Goal: Task Accomplishment & Management: Manage account settings

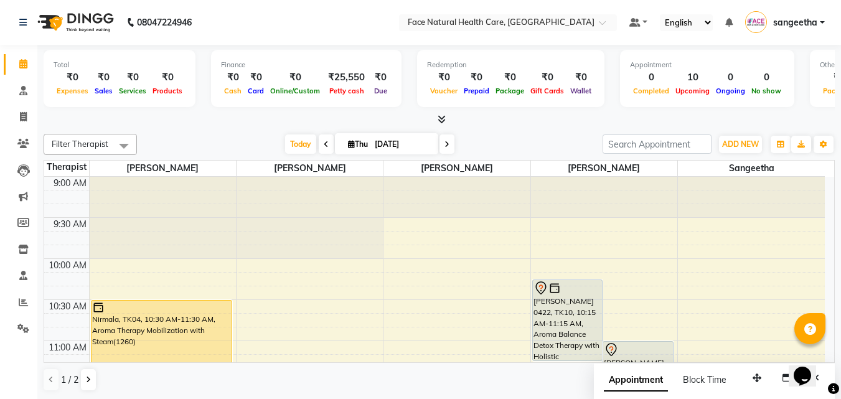
click at [445, 143] on icon at bounding box center [446, 144] width 5 height 7
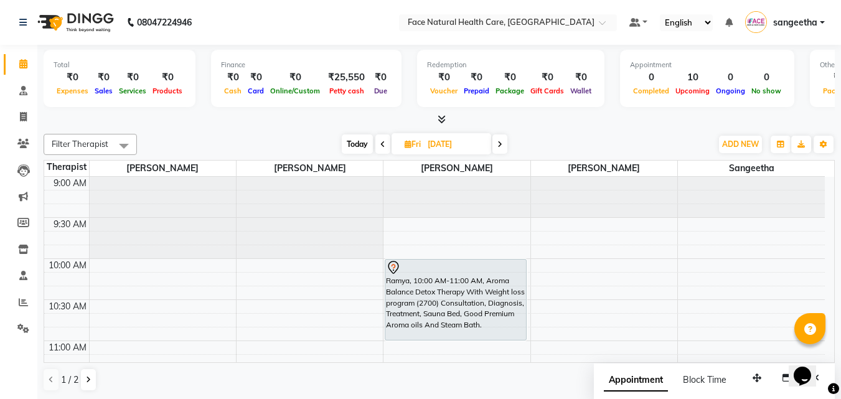
scroll to position [329, 0]
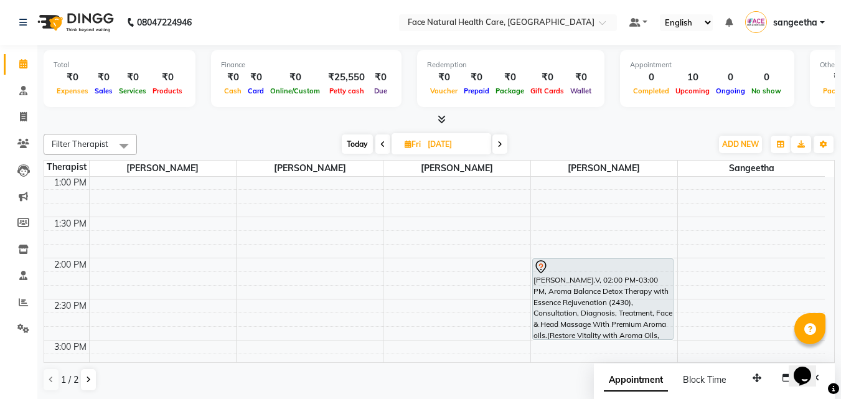
click at [500, 141] on icon at bounding box center [499, 144] width 5 height 7
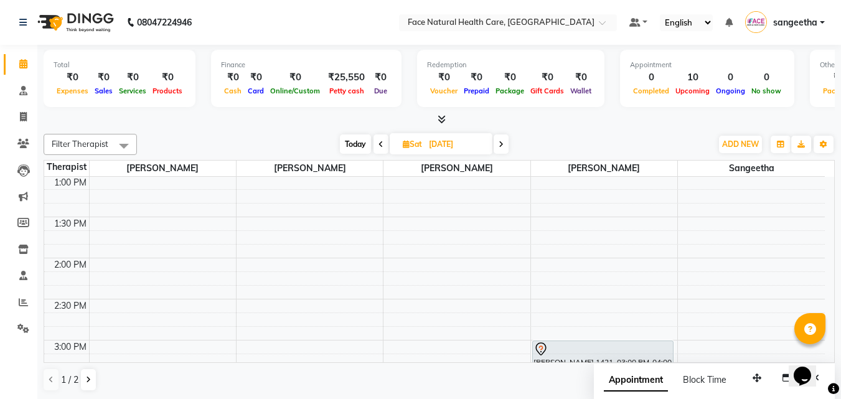
click at [500, 141] on icon at bounding box center [500, 144] width 5 height 7
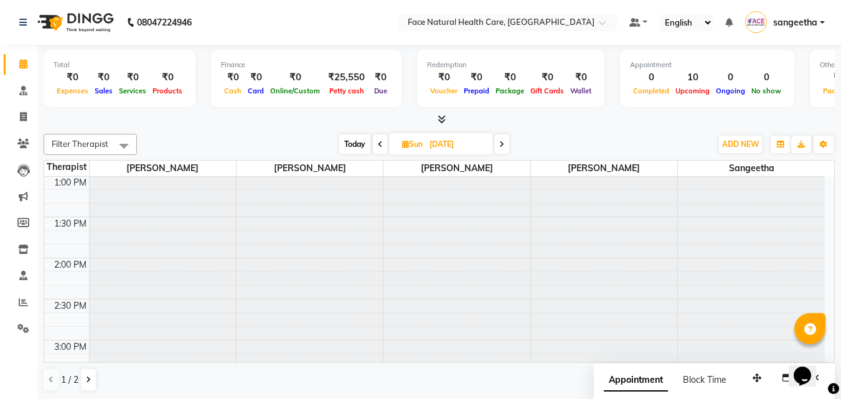
click at [500, 141] on icon at bounding box center [501, 144] width 5 height 7
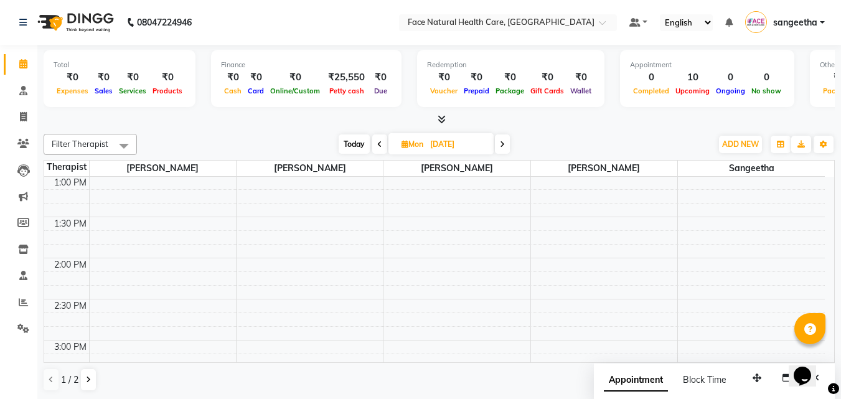
click at [350, 146] on span "Today" at bounding box center [354, 143] width 31 height 19
type input "[DATE]"
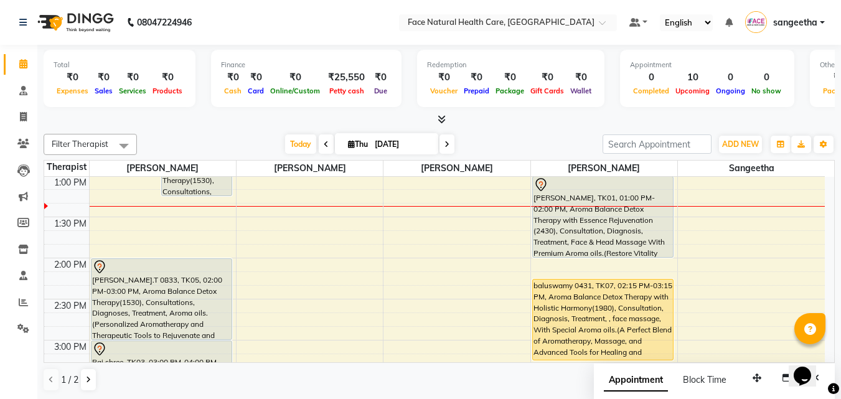
click at [611, 303] on div "baluswamy 0431, TK07, 02:15 PM-03:15 PM, Aroma Balance Detox Therapy with Holis…" at bounding box center [603, 319] width 141 height 80
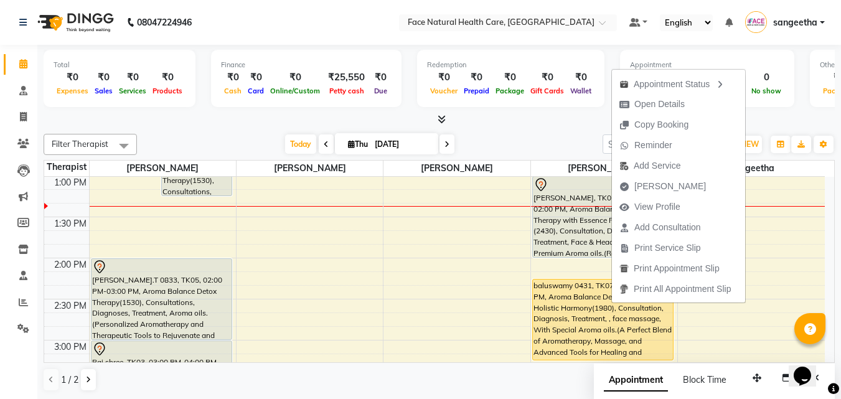
click at [594, 323] on div "baluswamy 0431, TK07, 02:15 PM-03:15 PM, Aroma Balance Detox Therapy with Holis…" at bounding box center [603, 319] width 141 height 80
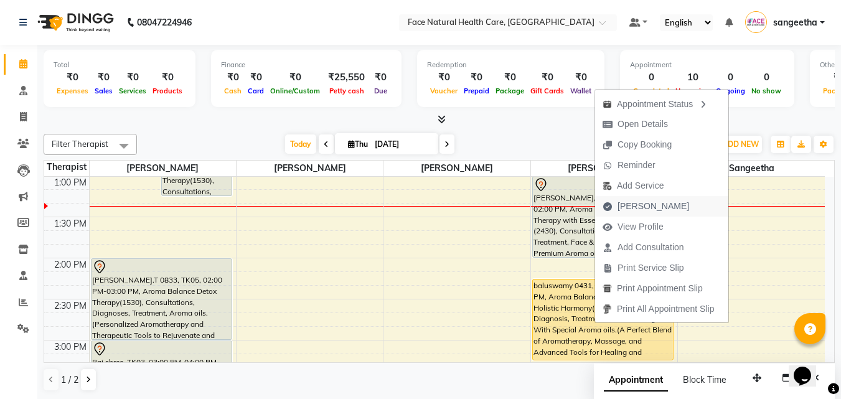
click at [655, 208] on span "[PERSON_NAME]" at bounding box center [653, 206] width 72 height 13
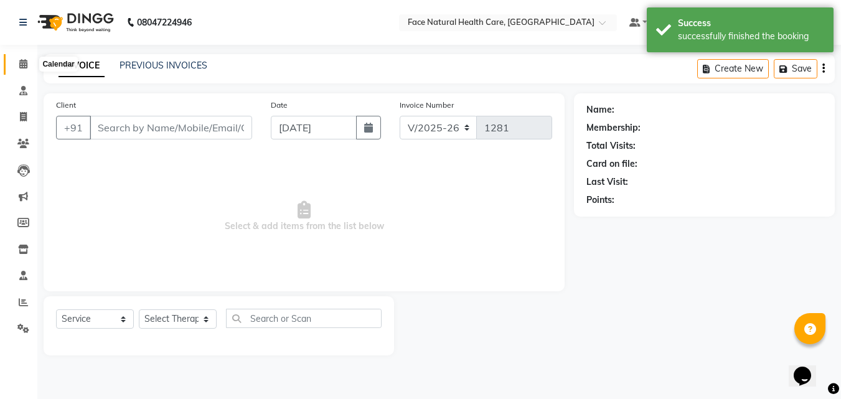
click at [21, 60] on icon at bounding box center [23, 63] width 8 height 9
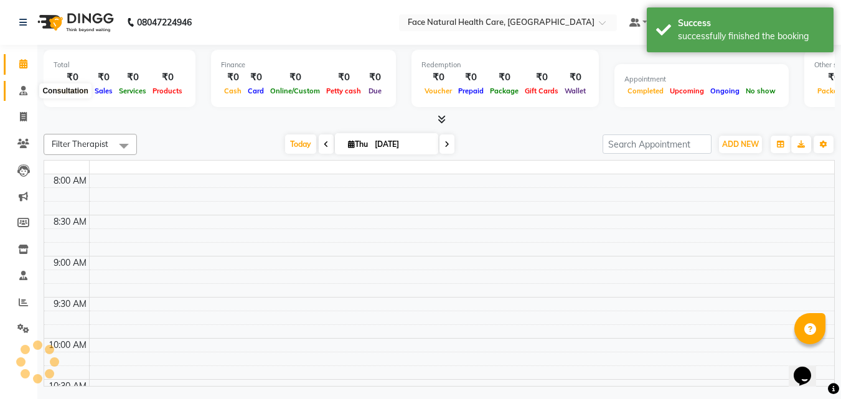
click at [19, 92] on icon at bounding box center [23, 90] width 8 height 9
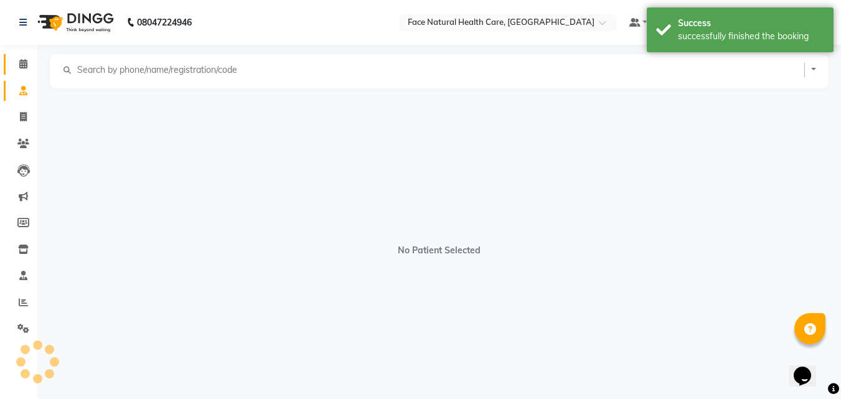
click at [25, 63] on icon at bounding box center [23, 63] width 8 height 9
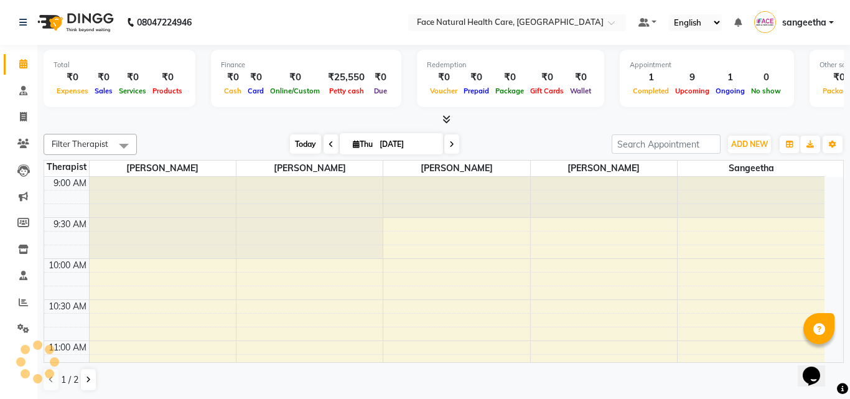
click at [293, 147] on span "Today" at bounding box center [305, 143] width 31 height 19
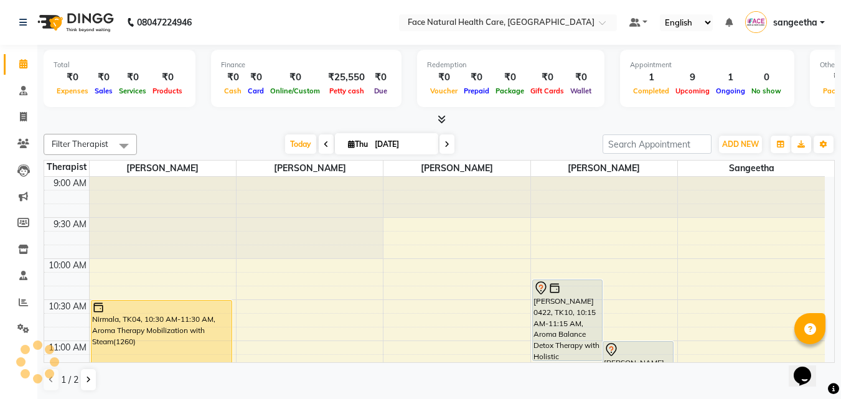
click at [581, 298] on div "[PERSON_NAME] 0422, TK10, 10:15 AM-11:15 AM, Aroma Balance Detox Therapy with H…" at bounding box center [568, 320] width 70 height 80
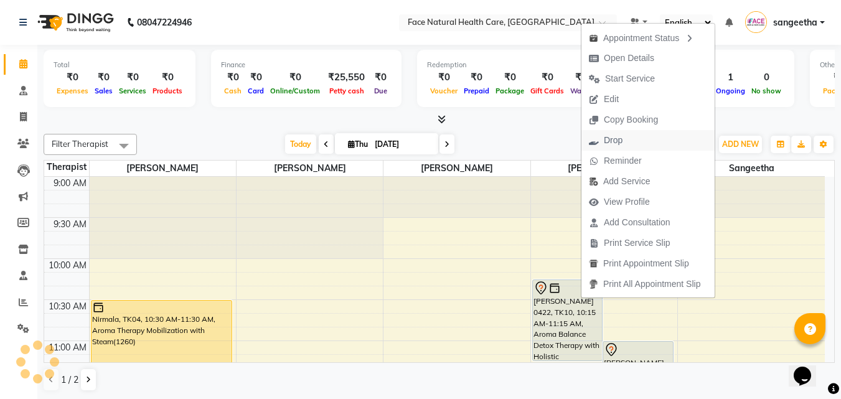
scroll to position [329, 0]
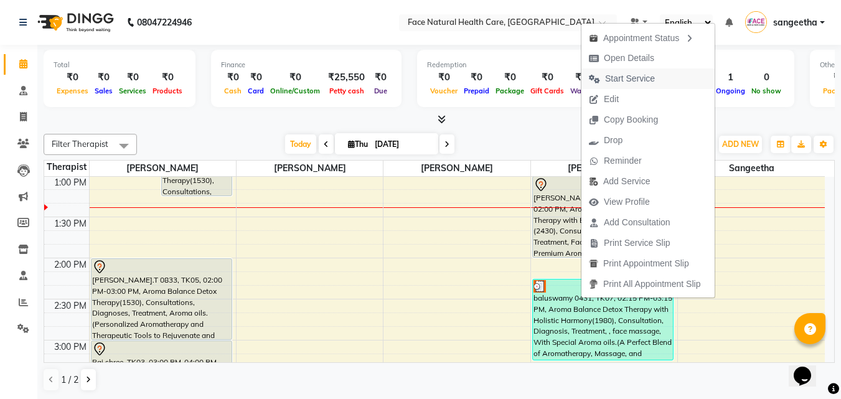
click at [629, 81] on span "Start Service" at bounding box center [630, 78] width 50 height 13
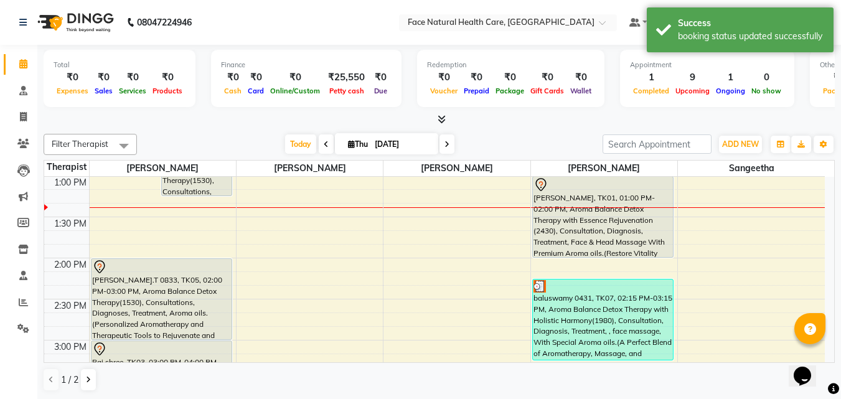
click at [578, 243] on div "[PERSON_NAME], TK01, 01:00 PM-02:00 PM, Aroma Balance Detox Therapy with Essenc…" at bounding box center [603, 217] width 141 height 80
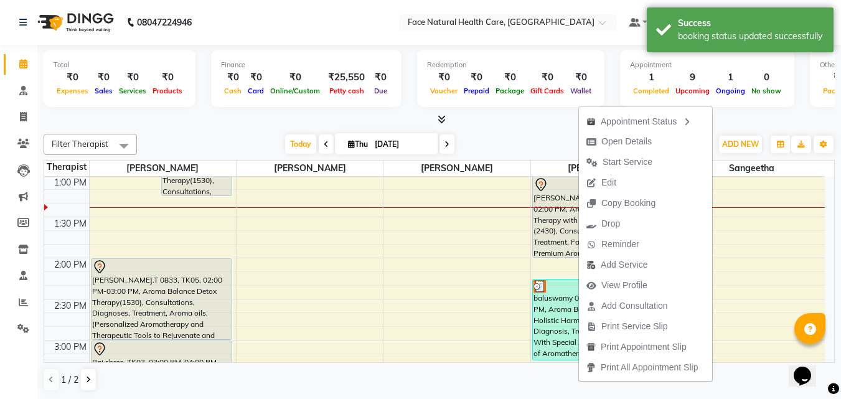
click at [775, 291] on div "9:00 AM 9:30 AM 10:00 AM 10:30 AM 11:00 AM 11:30 AM 12:00 PM 12:30 PM 1:00 PM 1…" at bounding box center [434, 258] width 780 height 821
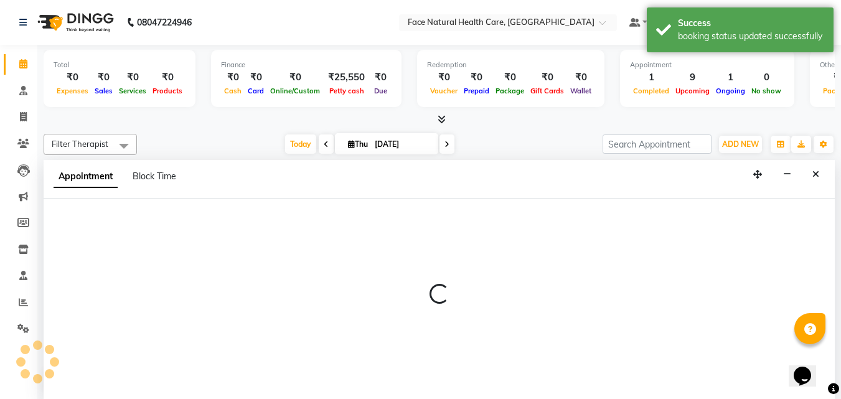
click at [808, 263] on div at bounding box center [439, 299] width 791 height 201
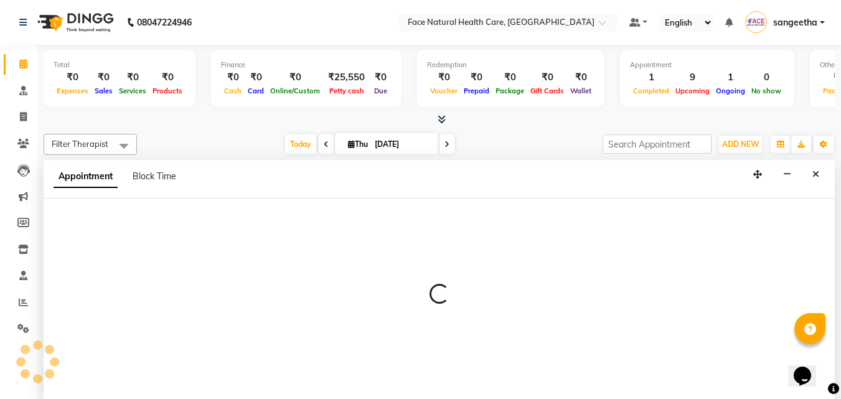
select select "38865"
select select "tentative"
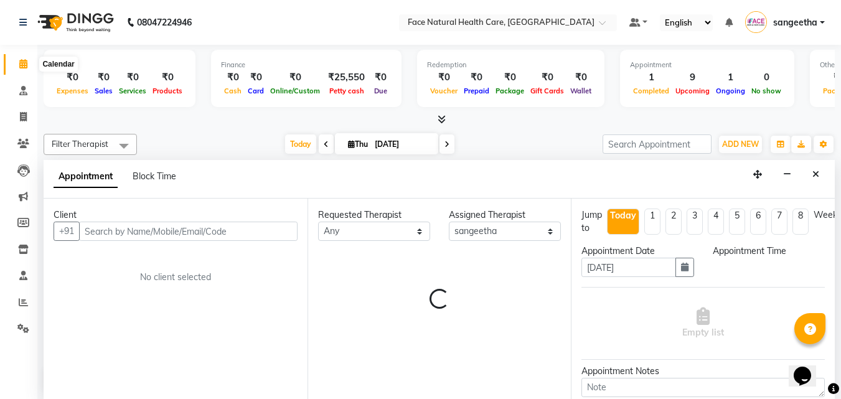
click at [22, 64] on icon at bounding box center [23, 63] width 8 height 9
click at [818, 172] on icon "Close" at bounding box center [815, 173] width 7 height 9
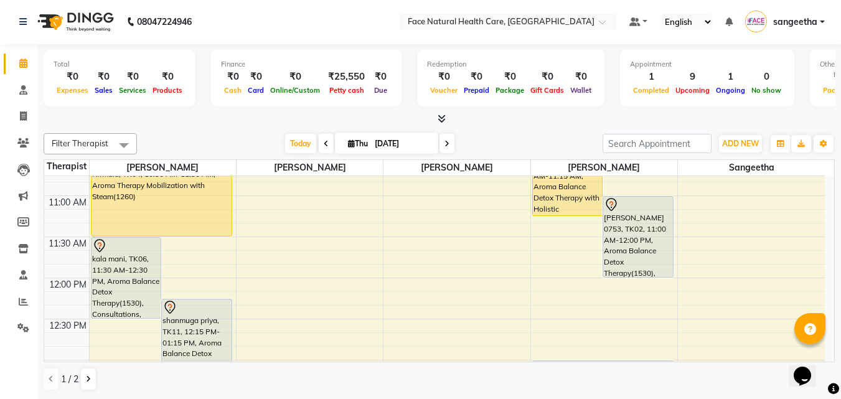
scroll to position [73, 0]
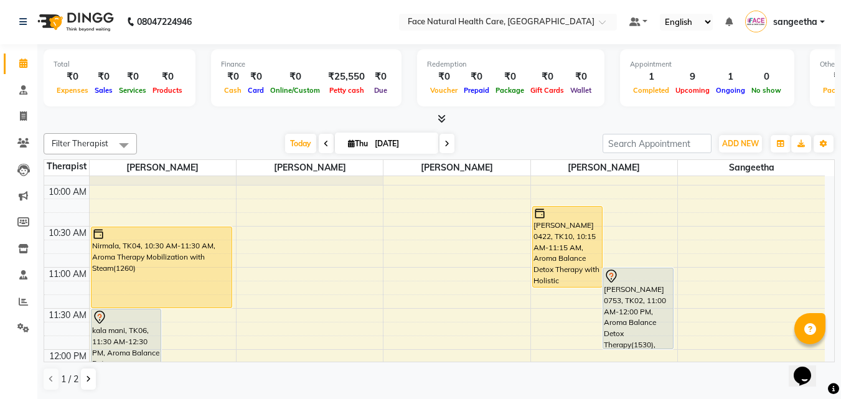
click at [568, 244] on div "[PERSON_NAME] 0422, TK10, 10:15 AM-11:15 AM, Aroma Balance Detox Therapy with H…" at bounding box center [568, 247] width 70 height 80
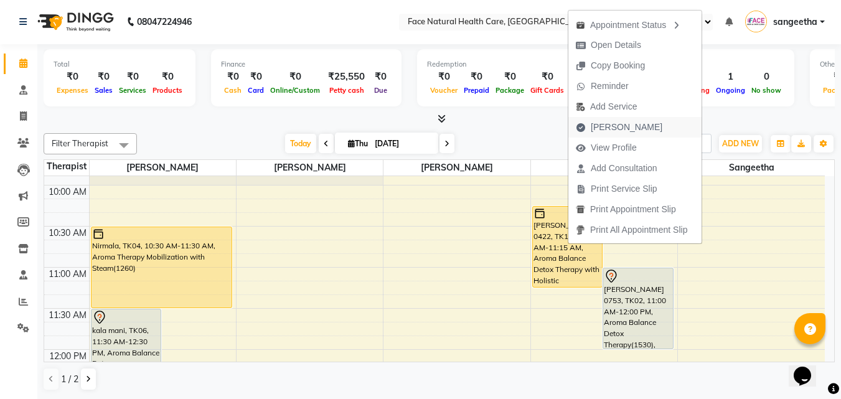
click at [614, 128] on span "[PERSON_NAME]" at bounding box center [627, 127] width 72 height 13
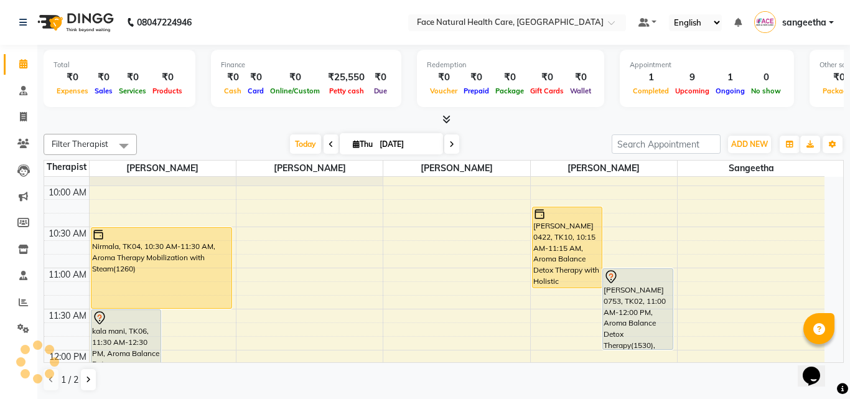
select select "service"
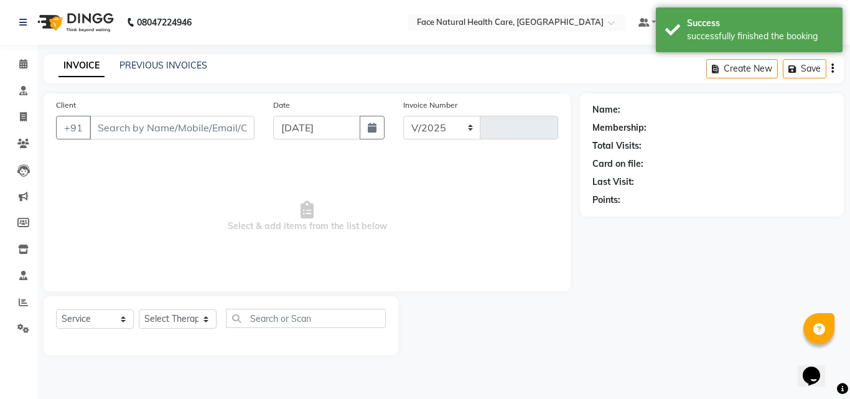
select select "5675"
type input "1281"
click at [810, 68] on button "Save" at bounding box center [805, 68] width 44 height 19
click at [802, 73] on button "Save" at bounding box center [805, 68] width 44 height 19
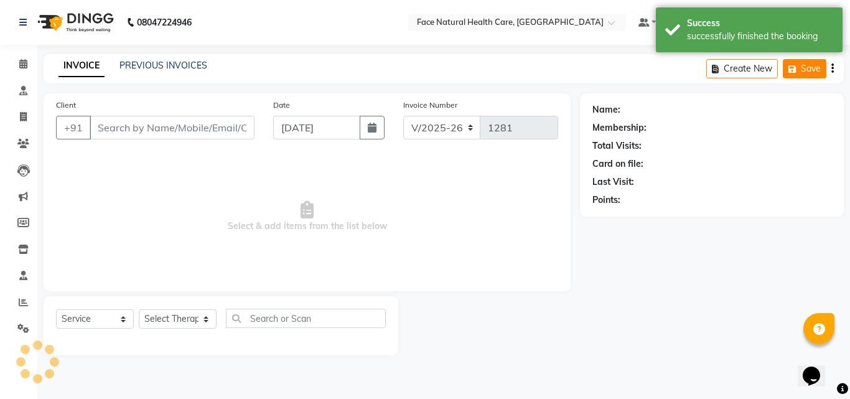
click at [802, 73] on button "Save" at bounding box center [805, 68] width 44 height 19
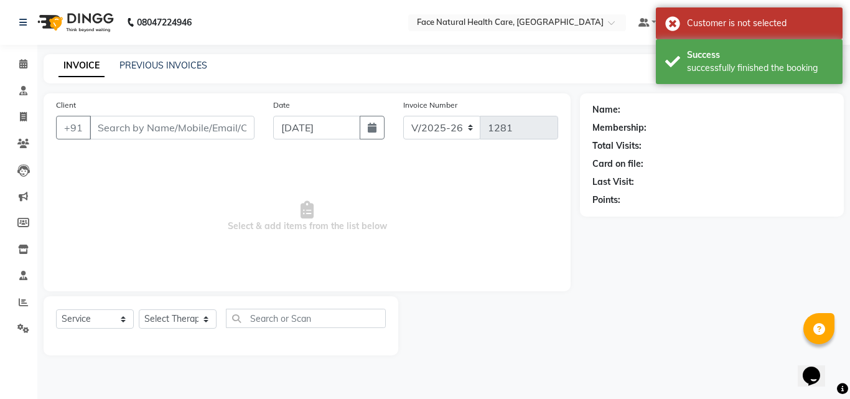
type input "9443360402"
select select "38864"
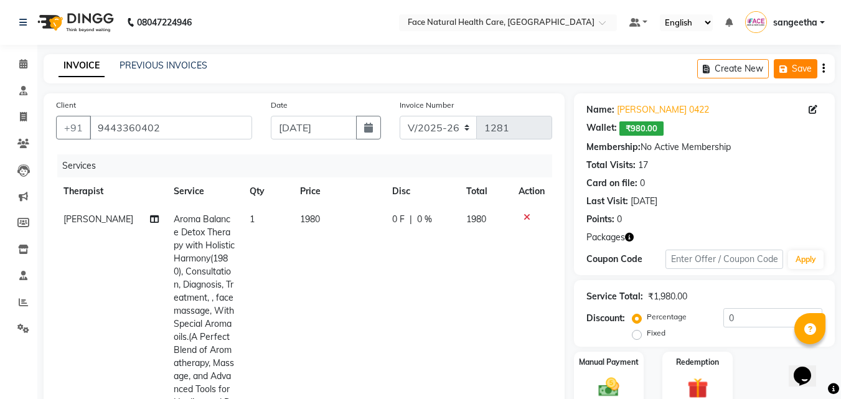
click at [807, 72] on button "Save" at bounding box center [796, 68] width 44 height 19
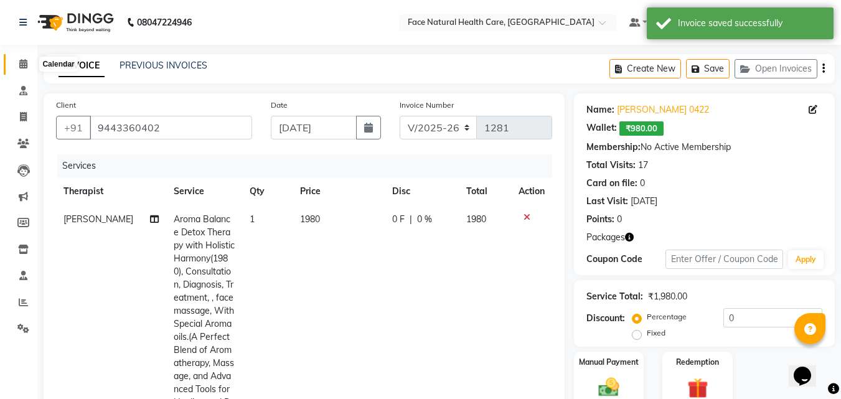
click at [26, 61] on icon at bounding box center [23, 63] width 8 height 9
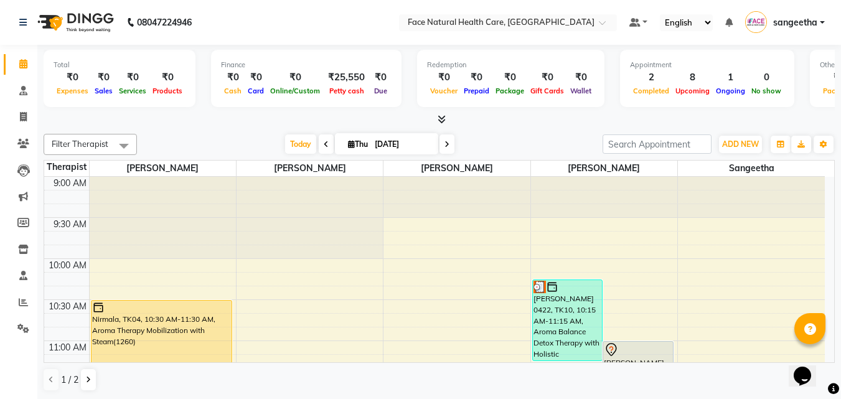
click at [117, 329] on div "Nirmala, TK04, 10:30 AM-11:30 AM, Aroma Therapy Mobilization with Steam(1260)" at bounding box center [161, 341] width 141 height 80
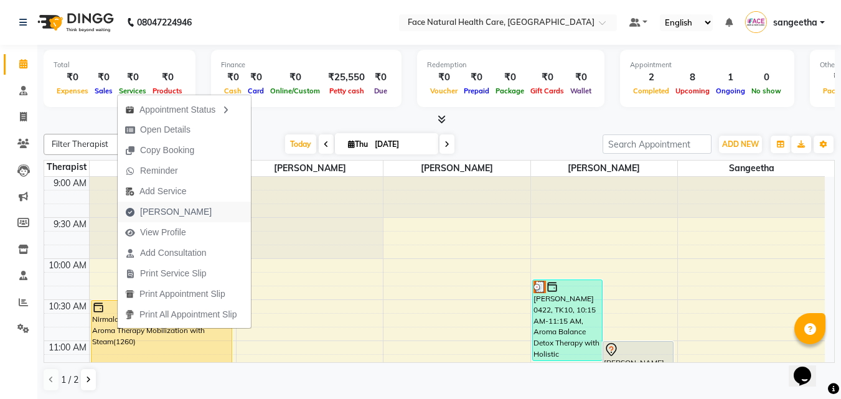
click at [183, 211] on span "[PERSON_NAME]" at bounding box center [168, 212] width 101 height 21
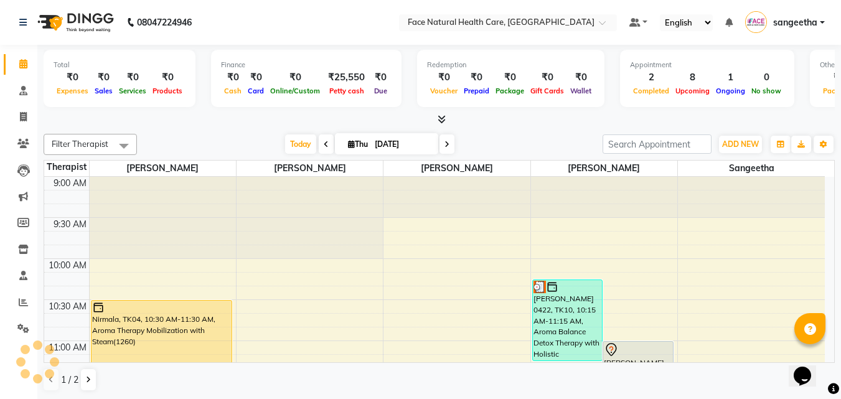
select select "5675"
select select "service"
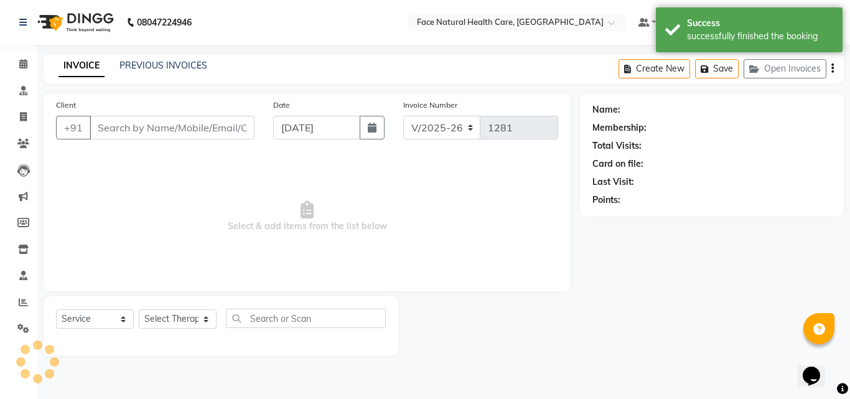
type input "8610337010"
select select "47694"
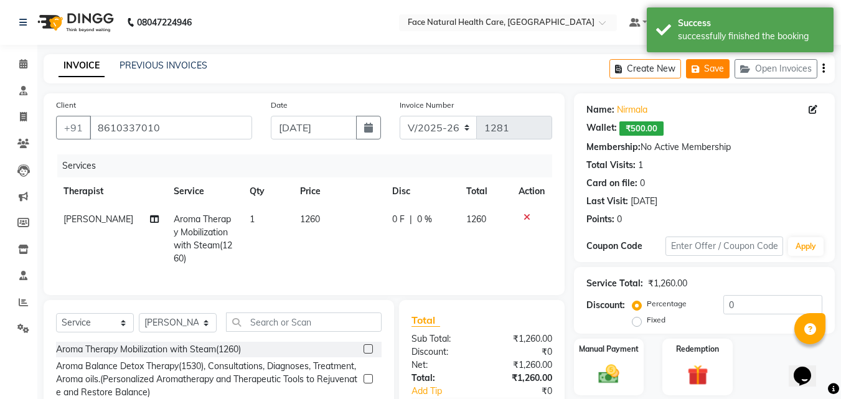
click at [717, 71] on button "Save" at bounding box center [708, 68] width 44 height 19
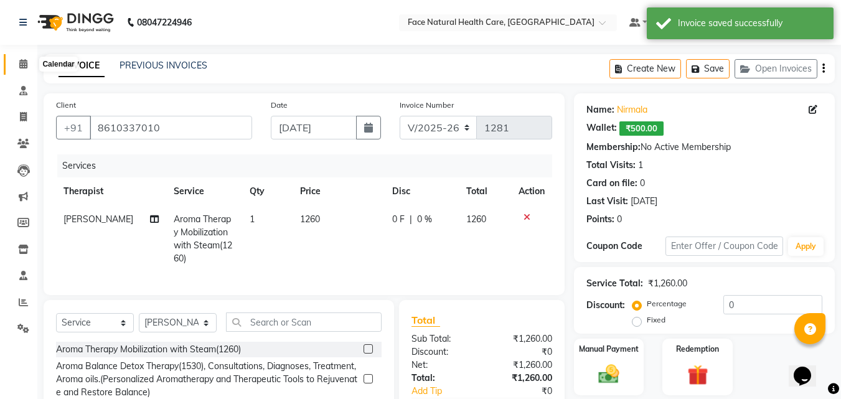
click at [21, 63] on icon at bounding box center [23, 63] width 8 height 9
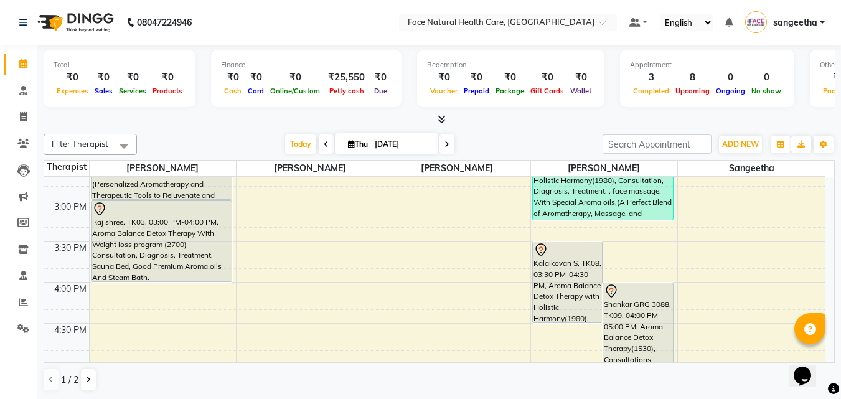
scroll to position [472, 0]
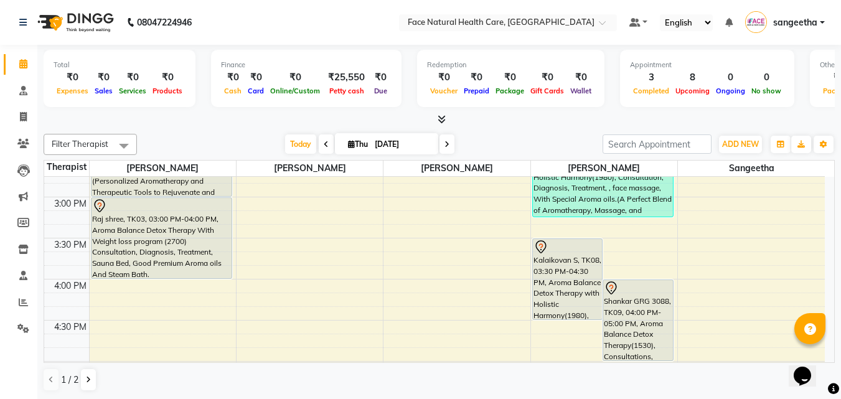
click at [561, 279] on div "Kalaikovan S, TK08, 03:30 PM-04:30 PM, Aroma Balance Detox Therapy with Holisti…" at bounding box center [568, 279] width 70 height 80
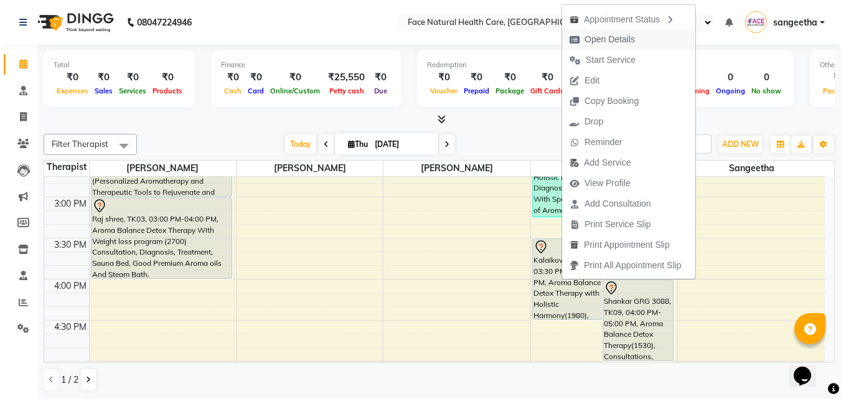
click at [651, 36] on button "Open Details" at bounding box center [628, 39] width 133 height 21
select select "7"
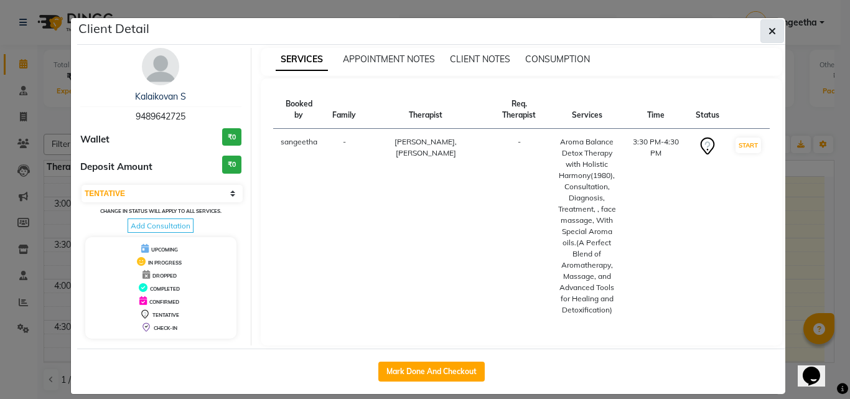
click at [769, 26] on span "button" at bounding box center [772, 31] width 7 height 12
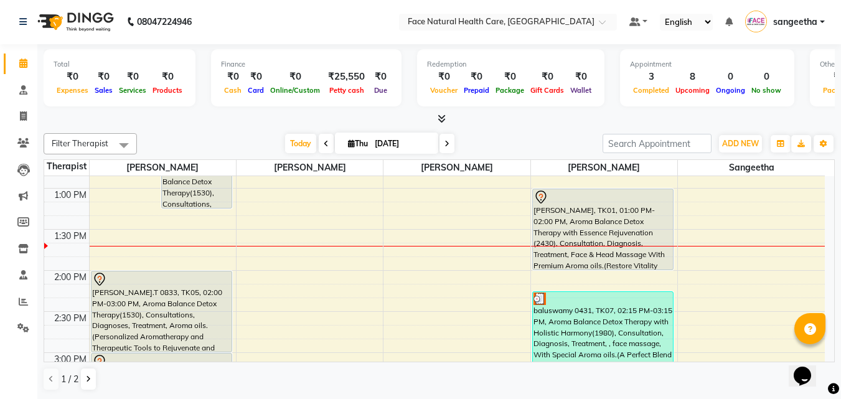
scroll to position [311, 0]
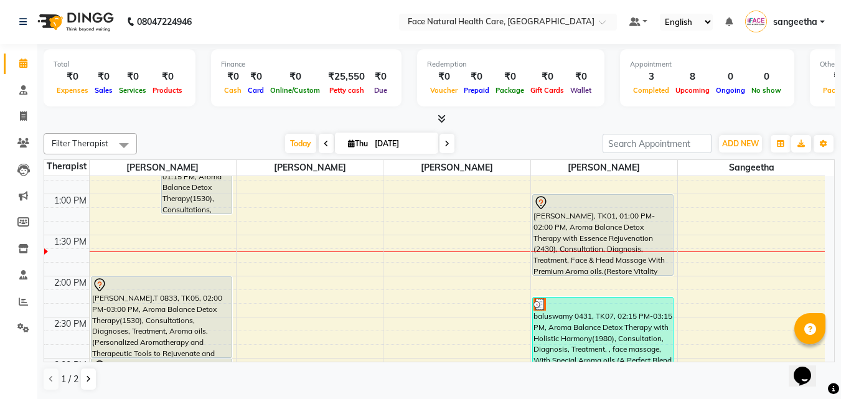
drag, startPoint x: 645, startPoint y: 357, endPoint x: 641, endPoint y: 335, distance: 22.2
click at [645, 357] on div "baluswamy 0431, TK07, 02:15 PM-03:15 PM, Aroma Balance Detox Therapy with Holis…" at bounding box center [603, 337] width 141 height 80
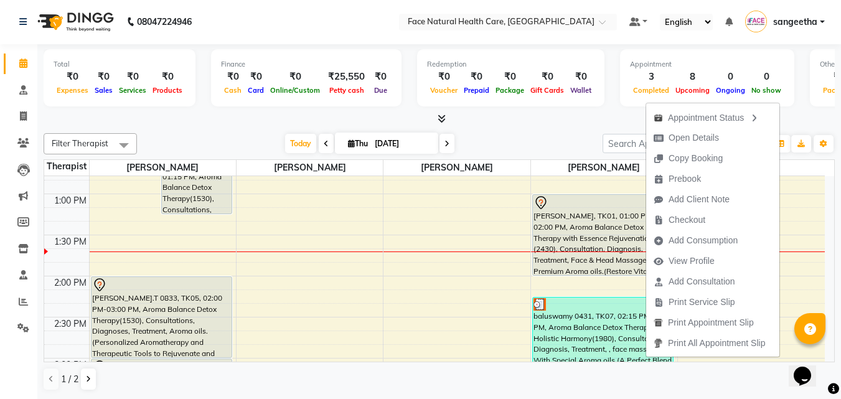
click at [641, 335] on div "baluswamy 0431, TK07, 02:15 PM-03:15 PM, Aroma Balance Detox Therapy with Holis…" at bounding box center [603, 337] width 141 height 80
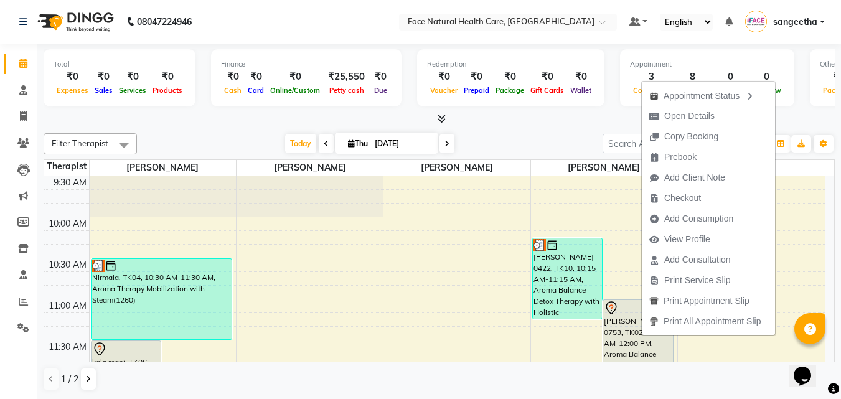
scroll to position [0, 0]
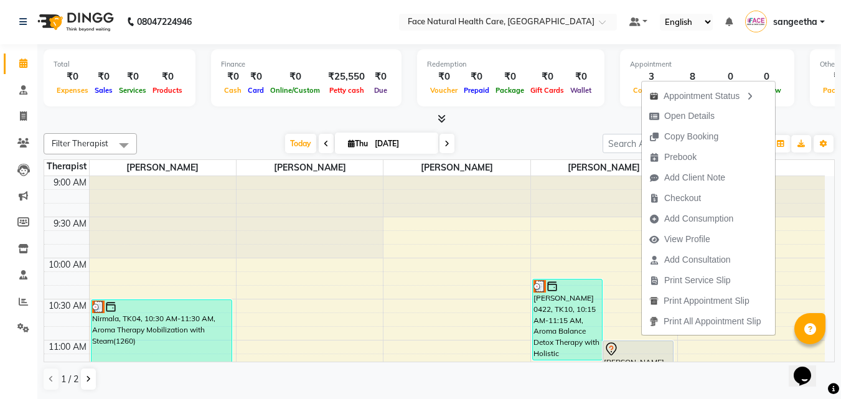
click at [215, 342] on div "Nirmala, TK04, 10:30 AM-11:30 AM, Aroma Therapy Mobilization with Steam(1260)" at bounding box center [161, 340] width 141 height 80
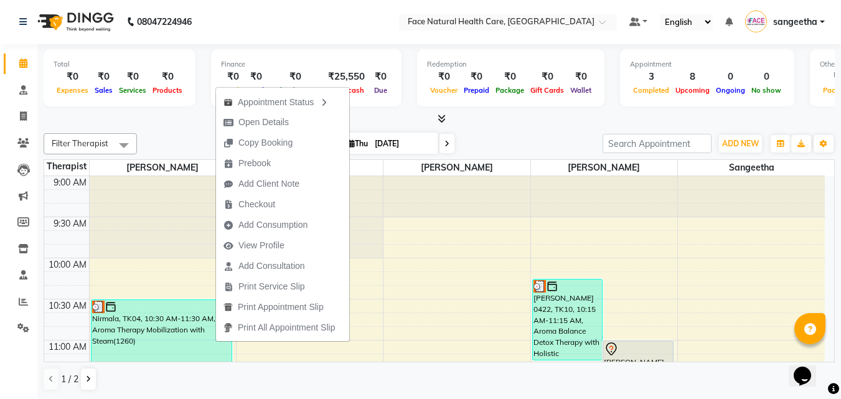
click at [830, 174] on div "Therapist [PERSON_NAME] [PERSON_NAME] [PERSON_NAME] [PERSON_NAME]" at bounding box center [439, 168] width 790 height 16
